Goal: Book appointment/travel/reservation

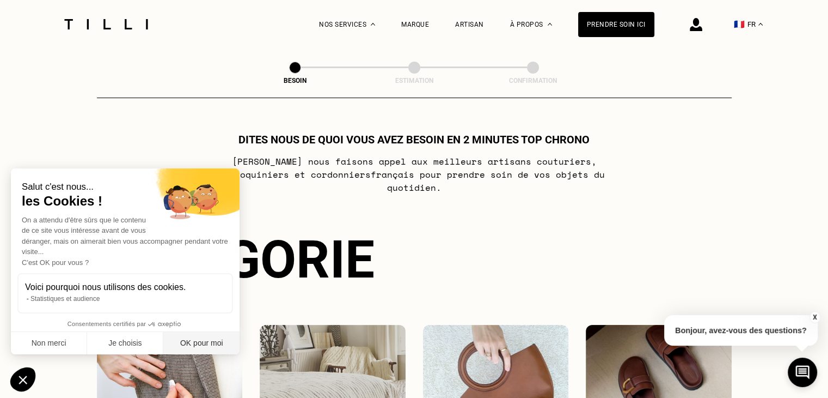
click at [192, 341] on button "OK pour moi" at bounding box center [201, 343] width 76 height 23
checkbox input "true"
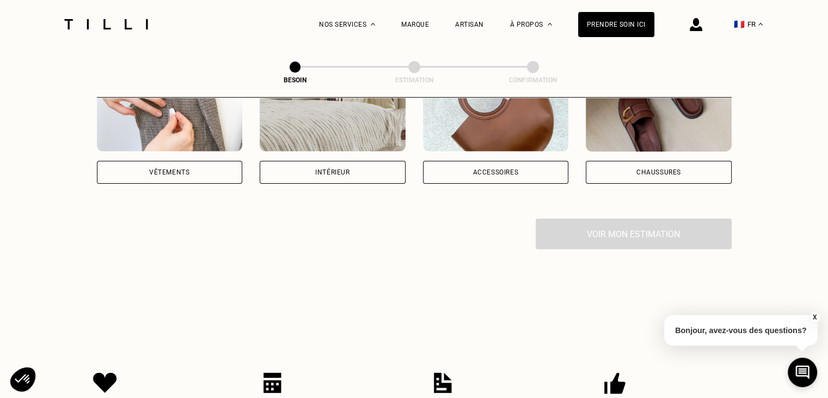
scroll to position [163, 0]
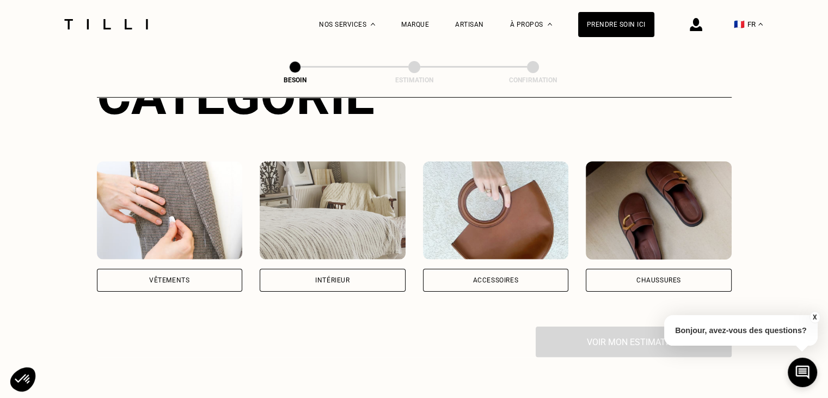
click at [173, 277] on div "Vêtements" at bounding box center [169, 280] width 40 height 7
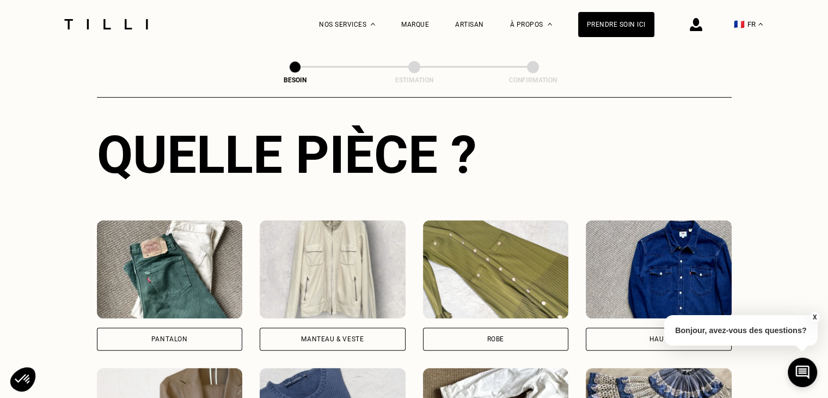
scroll to position [464, 0]
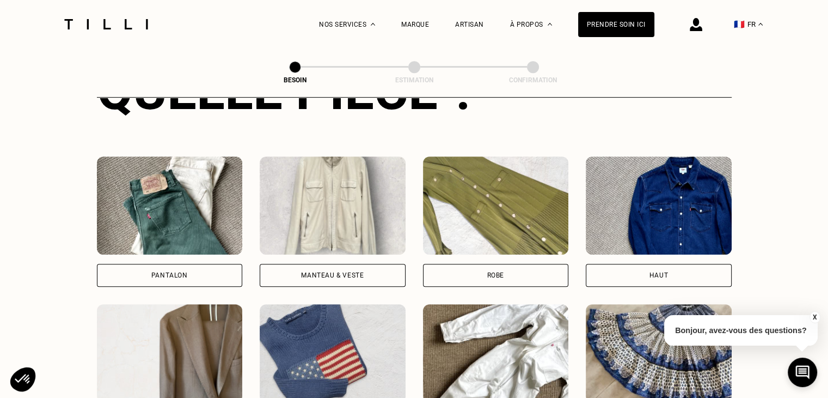
click at [168, 272] on div "Pantalon" at bounding box center [169, 275] width 36 height 7
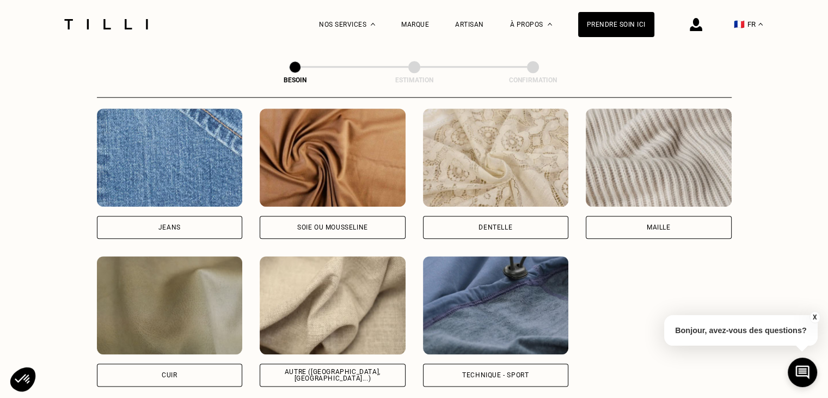
scroll to position [1219, 0]
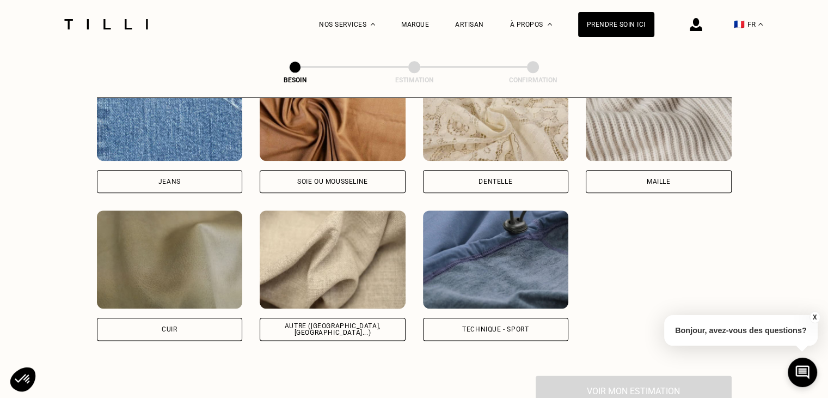
click at [522, 262] on img at bounding box center [496, 259] width 146 height 98
select select "FR"
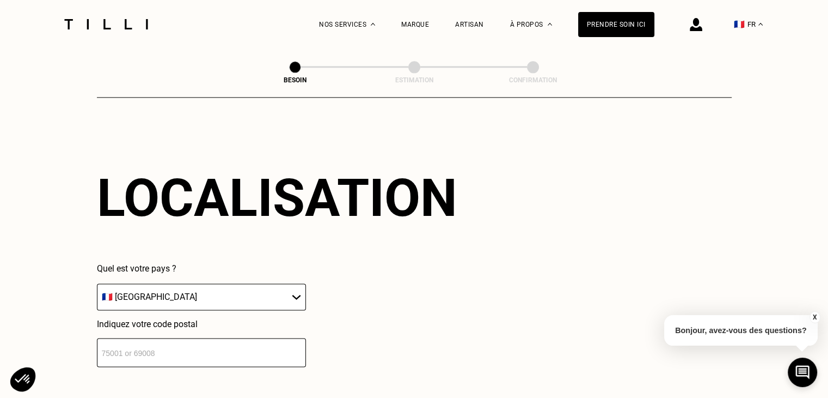
scroll to position [1463, 0]
click at [291, 290] on select "🇩🇪 [GEOGRAPHIC_DATA] 🇦🇹 [GEOGRAPHIC_DATA] 🇧🇪 [GEOGRAPHIC_DATA] 🇧🇬 Bulgarie 🇨🇾 C…" at bounding box center [201, 296] width 209 height 27
click at [235, 345] on input "number" at bounding box center [201, 351] width 209 height 29
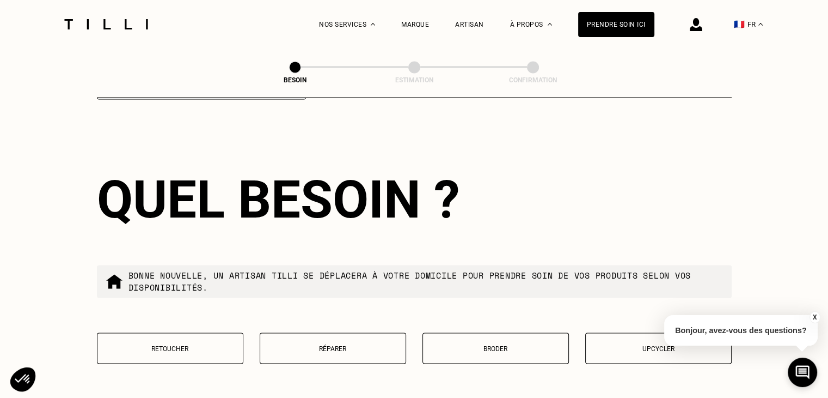
scroll to position [1843, 0]
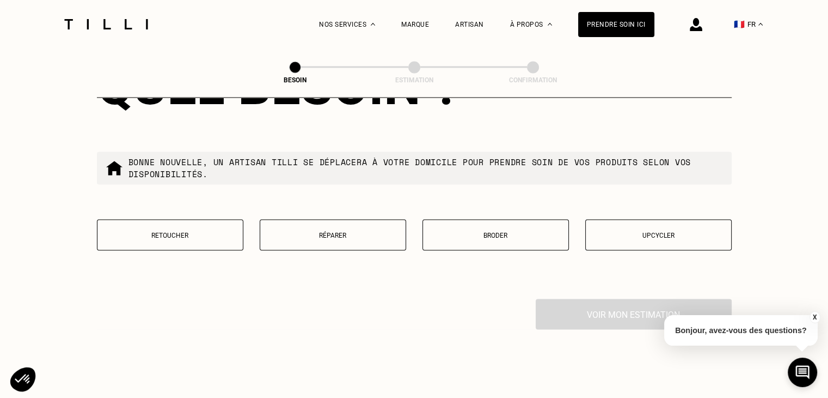
type input "34000"
click at [187, 231] on p "Retoucher" at bounding box center [170, 235] width 135 height 8
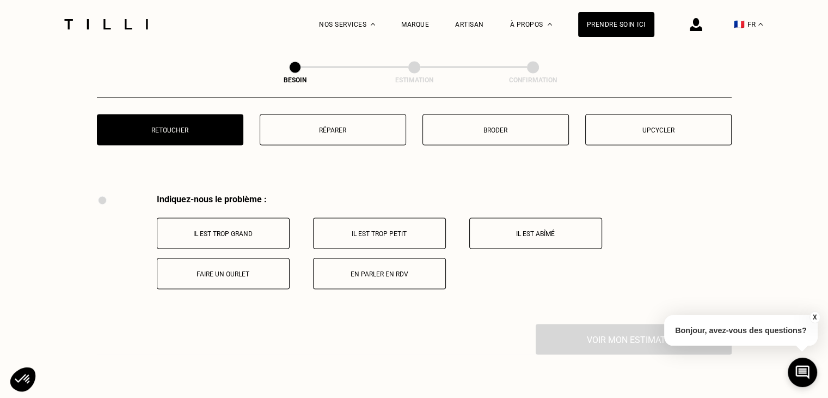
scroll to position [1959, 0]
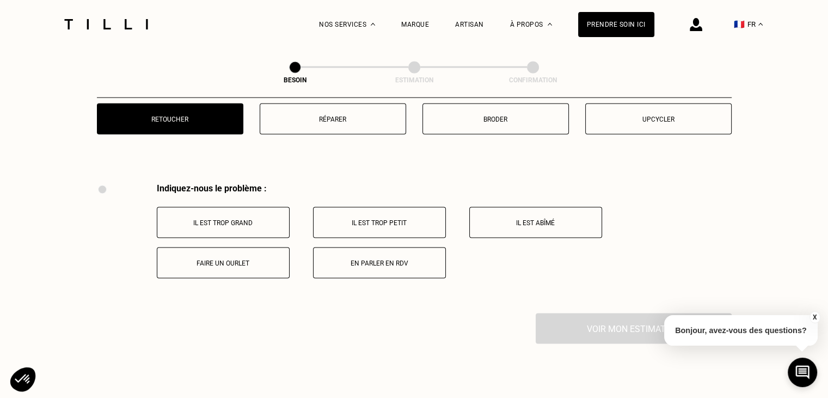
click at [225, 218] on p "Il est trop grand" at bounding box center [223, 222] width 121 height 8
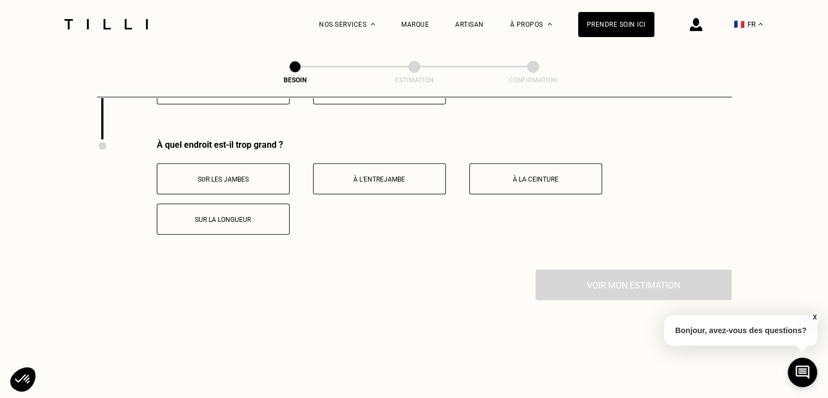
scroll to position [2144, 0]
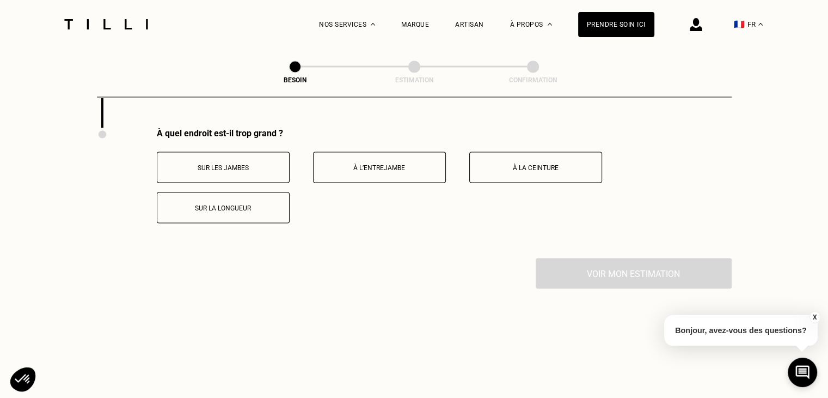
click at [228, 164] on p "Sur les jambes" at bounding box center [223, 168] width 121 height 8
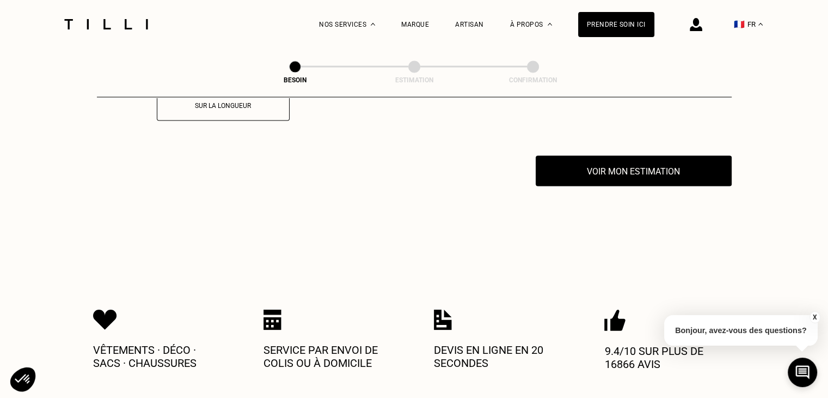
scroll to position [2253, 0]
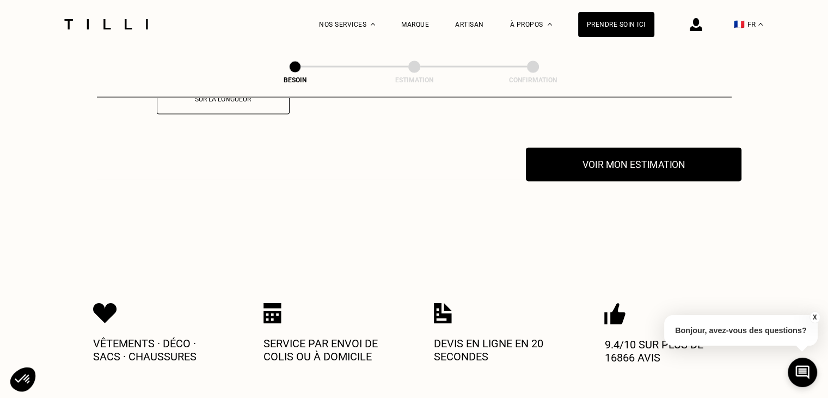
click at [659, 160] on button "Voir mon estimation" at bounding box center [634, 165] width 216 height 34
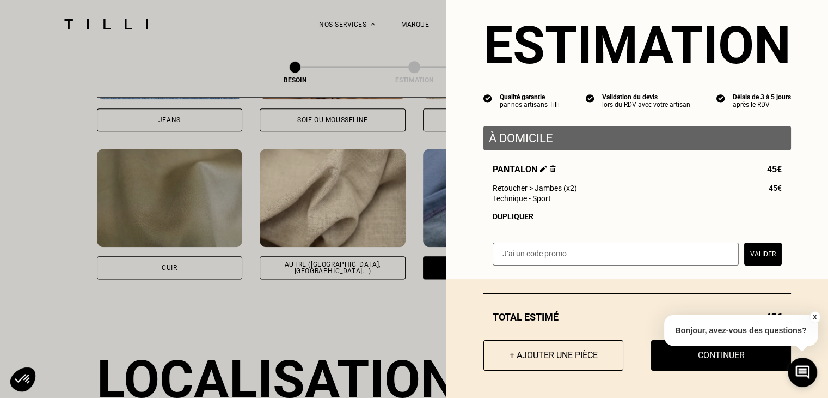
scroll to position [1272, 0]
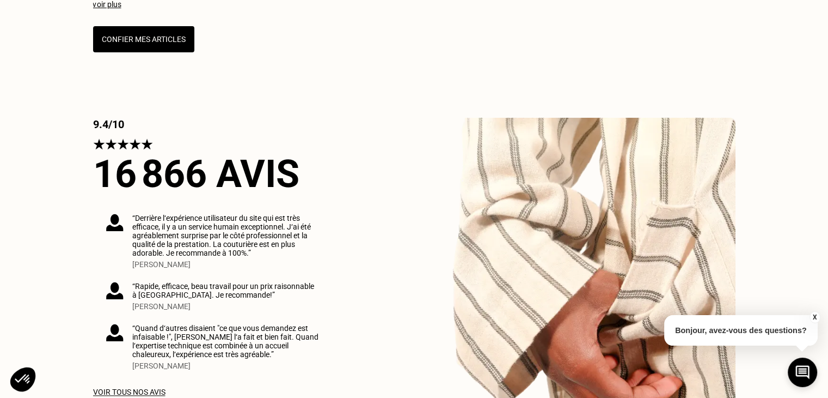
scroll to position [545, 0]
